Goal: Task Accomplishment & Management: Use online tool/utility

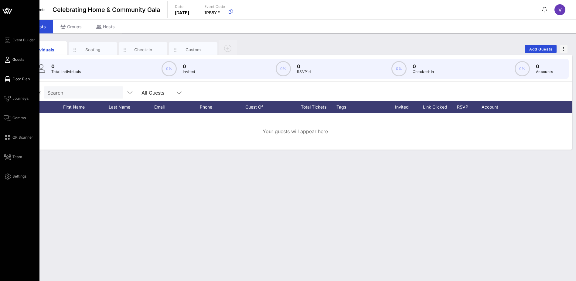
click at [16, 81] on span "Floor Plan" at bounding box center [20, 78] width 17 height 5
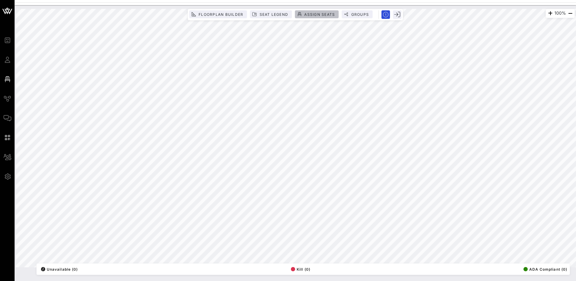
click at [322, 13] on span "Assign Seats" at bounding box center [319, 14] width 31 height 5
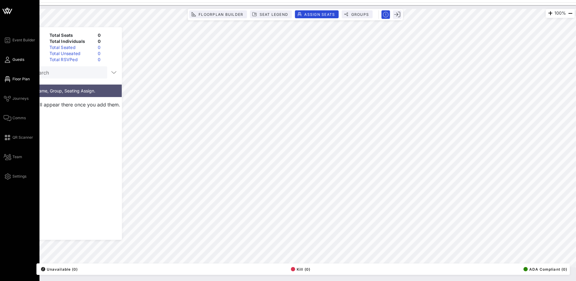
click at [19, 59] on span "Guests" at bounding box center [18, 59] width 12 height 5
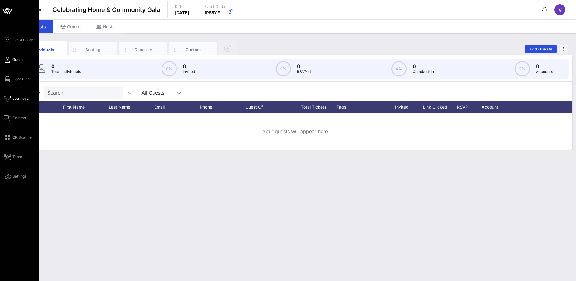
click at [25, 97] on span "Journeys" at bounding box center [20, 98] width 16 height 5
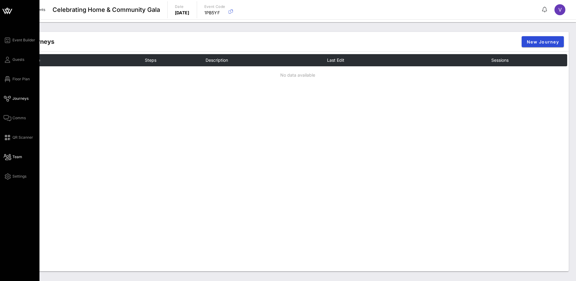
click at [10, 156] on icon at bounding box center [8, 156] width 8 height 1
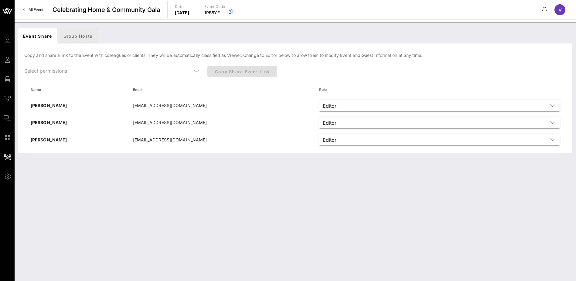
click at [79, 34] on div "Group Hosts" at bounding box center [78, 35] width 39 height 15
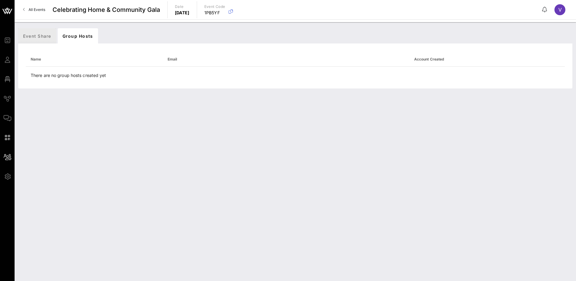
click at [31, 36] on div "Event Share" at bounding box center [37, 35] width 38 height 15
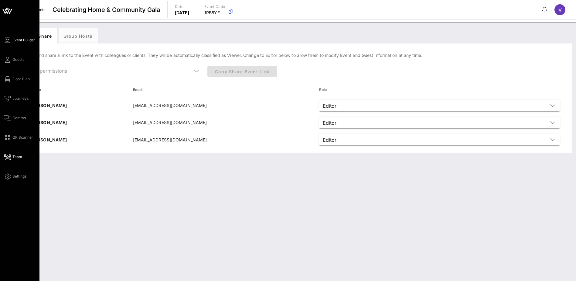
click at [19, 41] on span "Event Builder" at bounding box center [23, 39] width 23 height 5
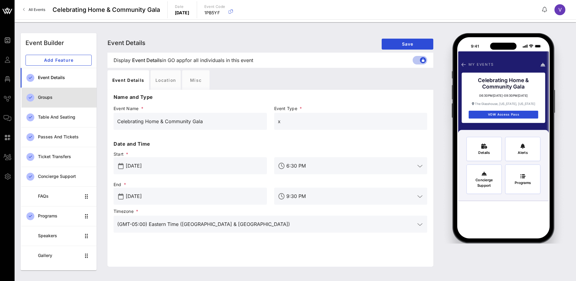
click at [39, 96] on div "Groups" at bounding box center [65, 97] width 54 height 5
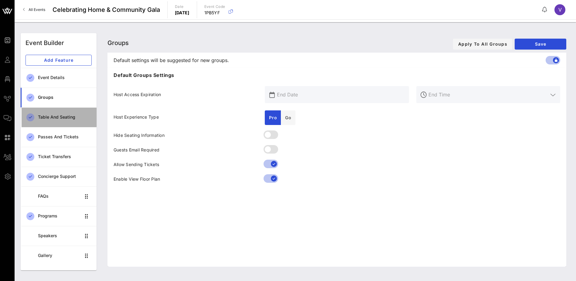
click at [47, 119] on div "Table and Seating" at bounding box center [65, 117] width 54 height 5
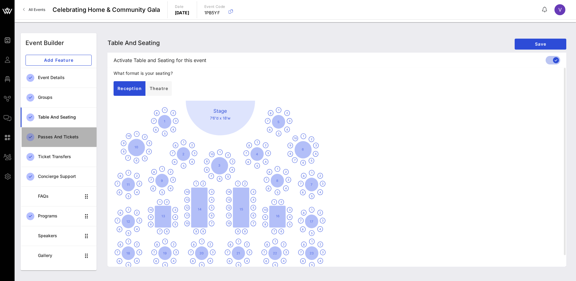
click at [51, 139] on div "Passes and Tickets" at bounding box center [65, 136] width 54 height 5
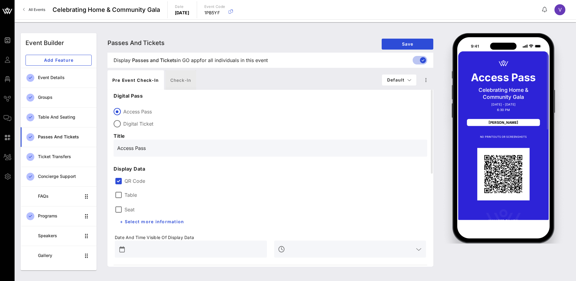
click at [187, 82] on div "Check-in" at bounding box center [181, 79] width 31 height 19
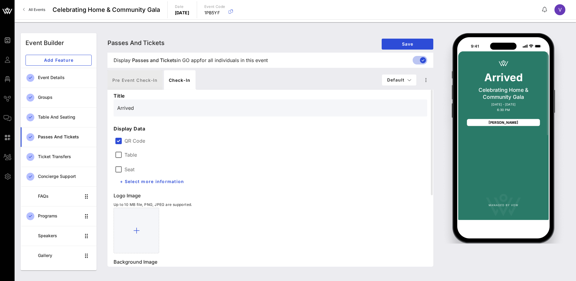
click at [128, 84] on div "Pre Event Check-in" at bounding box center [135, 79] width 55 height 19
type input "Access Pass"
type input "#2D23D7"
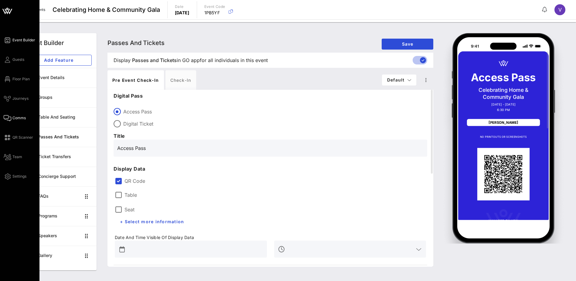
click at [16, 115] on span "Comms" at bounding box center [18, 117] width 13 height 5
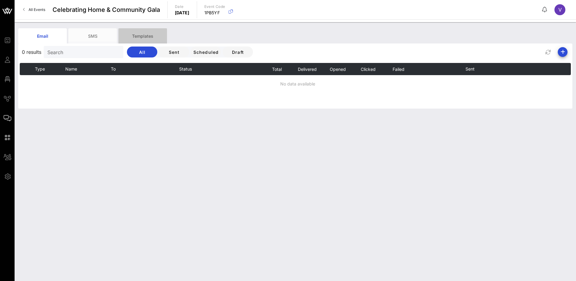
click at [150, 36] on div "Templates" at bounding box center [142, 35] width 49 height 15
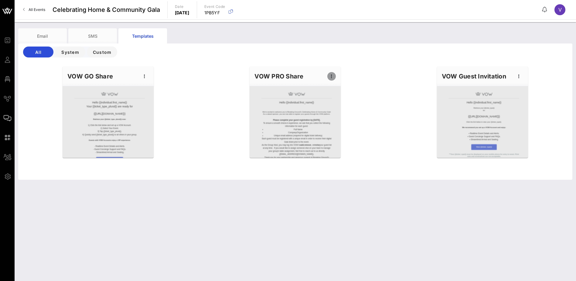
click at [332, 76] on icon "button" at bounding box center [331, 76] width 7 height 7
click at [339, 99] on div "Preview" at bounding box center [341, 98] width 15 height 5
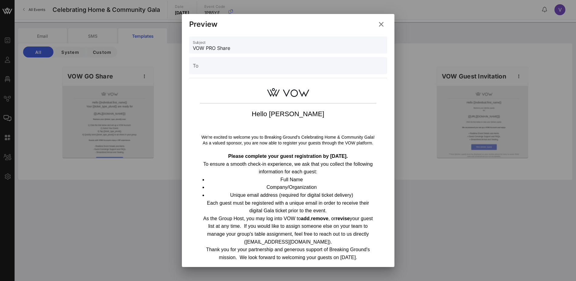
scroll to position [30, 0]
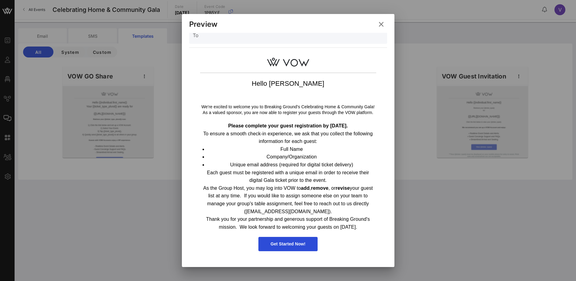
click at [382, 22] on icon at bounding box center [381, 24] width 9 height 8
